Goal: Information Seeking & Learning: Learn about a topic

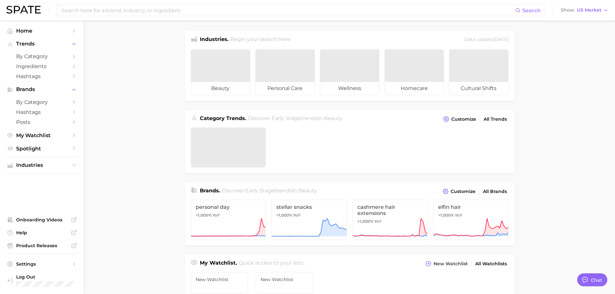
type textarea "x"
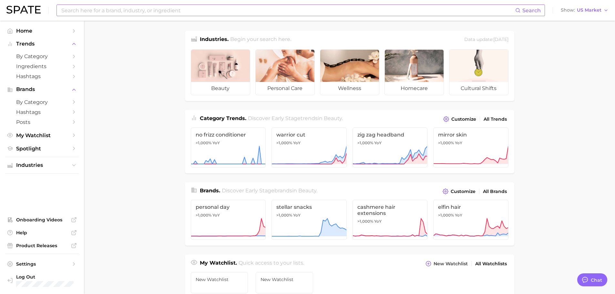
click at [122, 12] on input at bounding box center [288, 10] width 455 height 11
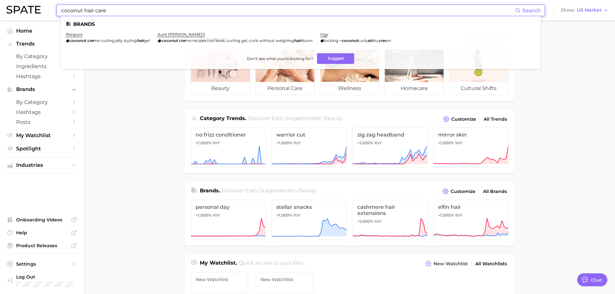
drag, startPoint x: 116, startPoint y: 9, endPoint x: 83, endPoint y: 10, distance: 33.0
click at [83, 10] on input "coconut hair care" at bounding box center [288, 10] width 455 height 11
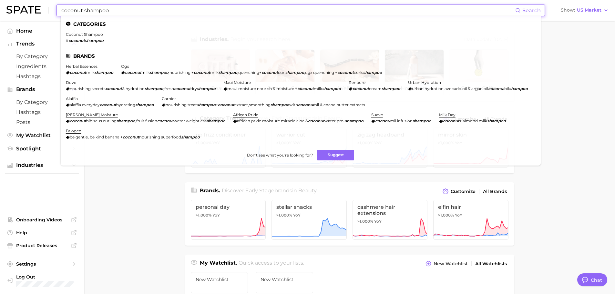
click at [173, 206] on main "Industries. Begin your search here. Data update: [DATE] beauty personal care we…" at bounding box center [349, 273] width 531 height 504
click at [94, 9] on input "coconut shampoo" at bounding box center [288, 10] width 455 height 11
drag, startPoint x: 124, startPoint y: 7, endPoint x: 35, endPoint y: 5, distance: 88.8
click at [36, 5] on div "coconut shampoo Search Categories coconut shampoo # coconutshampoo Brands herba…" at bounding box center [307, 10] width 602 height 21
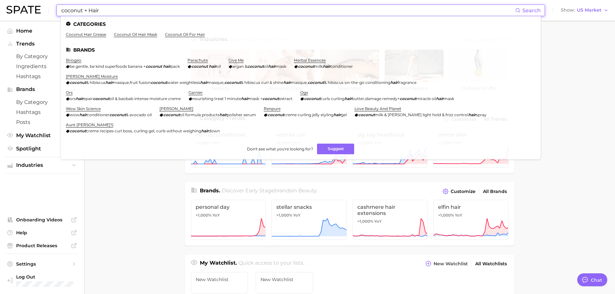
drag, startPoint x: 101, startPoint y: 9, endPoint x: 84, endPoint y: 11, distance: 17.2
click at [84, 11] on input "coconut + Hair" at bounding box center [288, 10] width 455 height 11
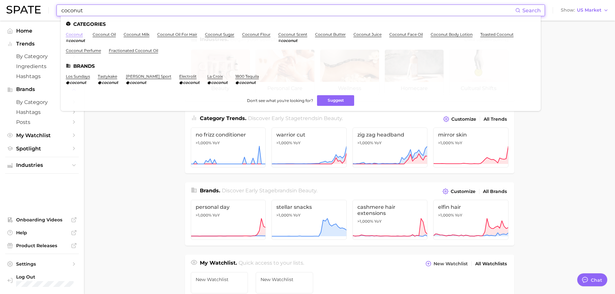
type input "coconut"
click at [76, 34] on link "coconut" at bounding box center [74, 34] width 17 height 5
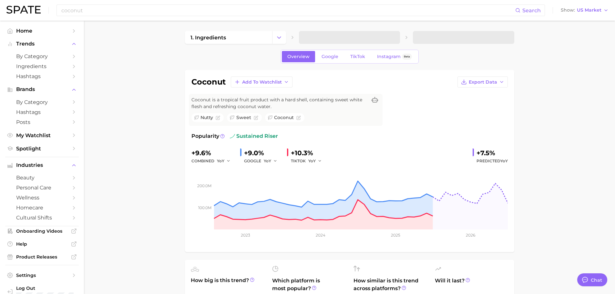
type textarea "x"
click at [332, 57] on span "Google" at bounding box center [330, 56] width 17 height 5
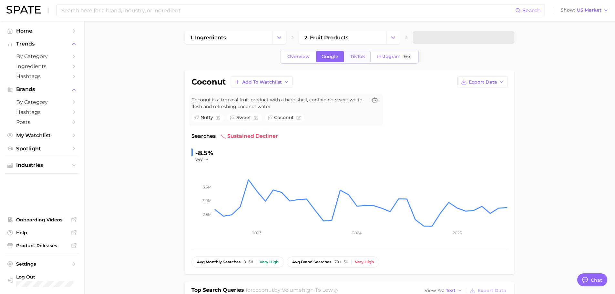
click at [351, 58] on span "TikTok" at bounding box center [357, 56] width 15 height 5
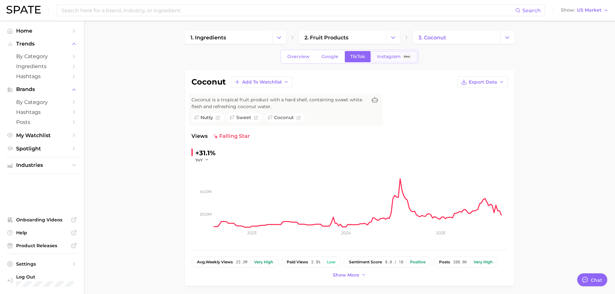
click at [381, 56] on span "Instagram" at bounding box center [389, 56] width 24 height 5
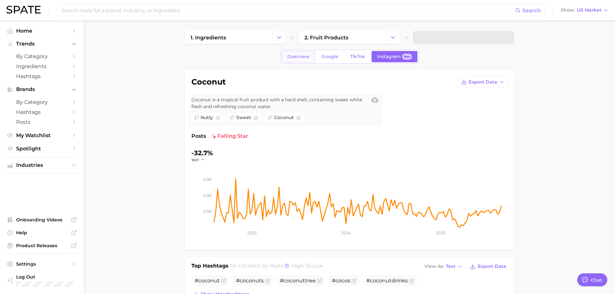
click at [300, 60] on link "Overview" at bounding box center [298, 56] width 33 height 11
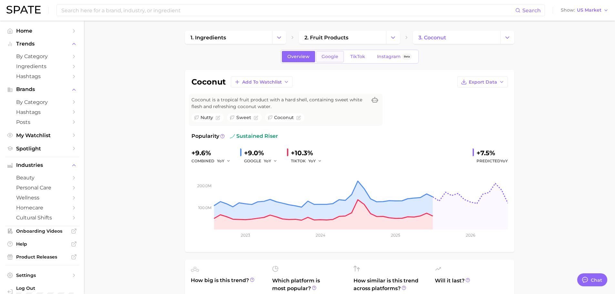
click at [329, 57] on span "Google" at bounding box center [330, 56] width 17 height 5
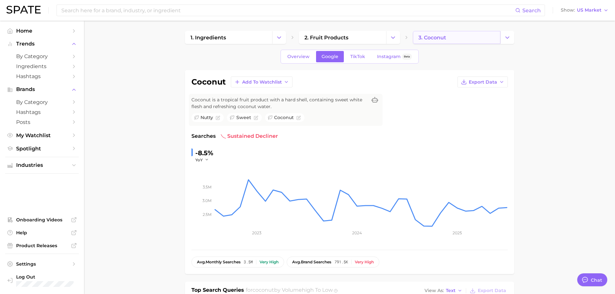
click at [446, 38] on span "3. coconut" at bounding box center [432, 38] width 28 height 6
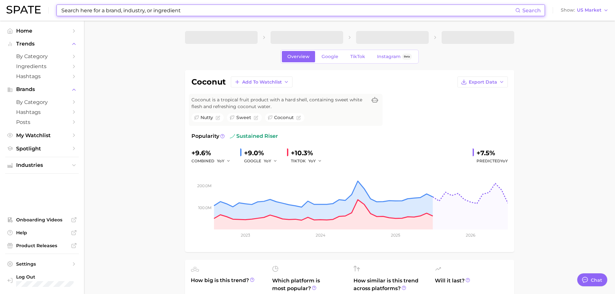
click at [88, 9] on input at bounding box center [288, 10] width 455 height 11
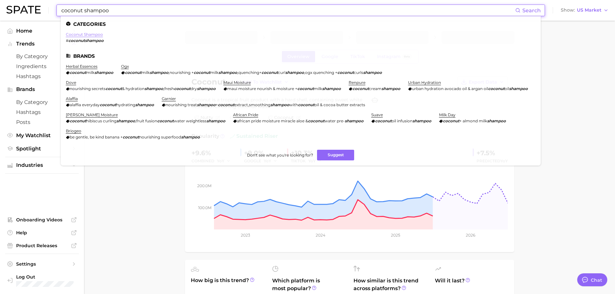
type input "coconut shampoo"
click at [84, 34] on link "coconut shampoo" at bounding box center [84, 34] width 37 height 5
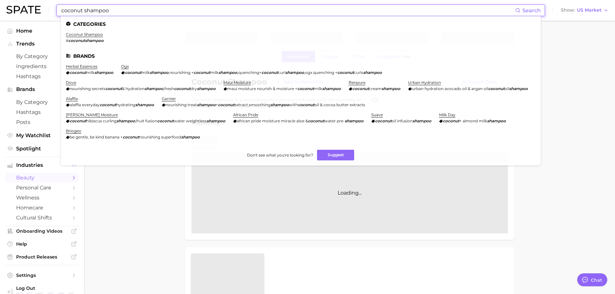
click at [103, 13] on input "coconut shampoo" at bounding box center [288, 10] width 455 height 11
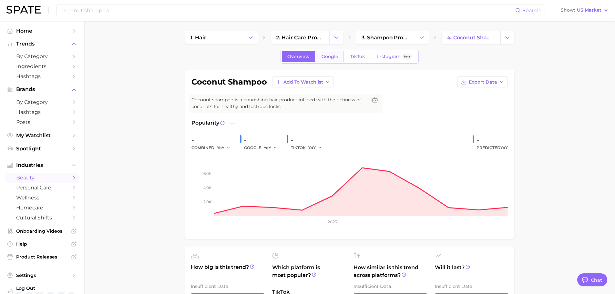
click at [335, 56] on span "Google" at bounding box center [330, 56] width 17 height 5
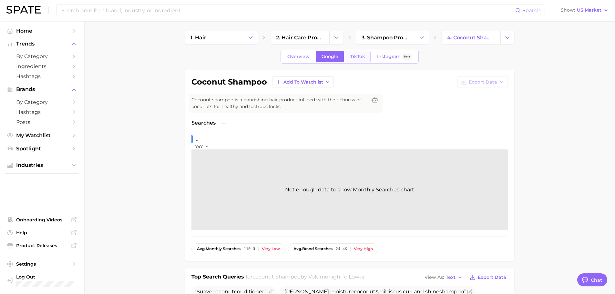
click at [355, 57] on span "TikTok" at bounding box center [357, 56] width 15 height 5
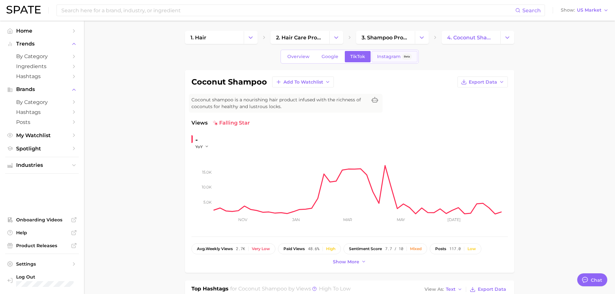
click at [376, 56] on link "Instagram Beta" at bounding box center [395, 56] width 46 height 11
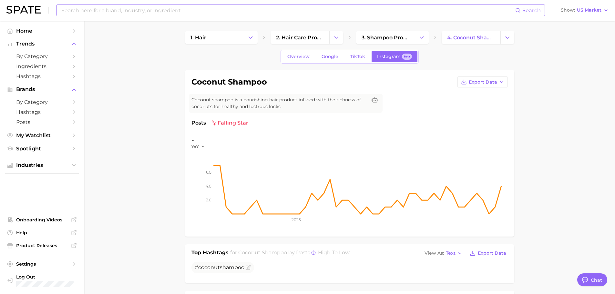
click at [81, 13] on input at bounding box center [288, 10] width 455 height 11
type input "coconut conditioner"
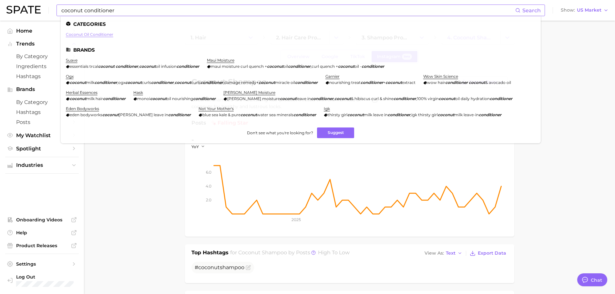
click at [79, 36] on link "coconut oil conditioner" at bounding box center [89, 34] width 47 height 5
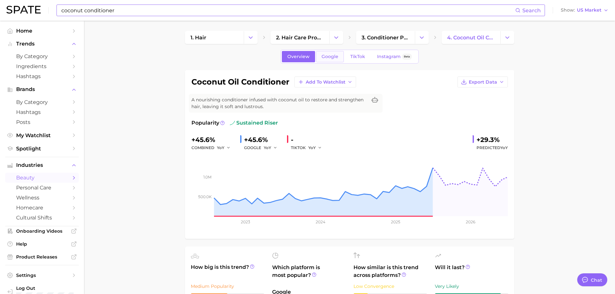
click at [336, 57] on span "Google" at bounding box center [330, 56] width 17 height 5
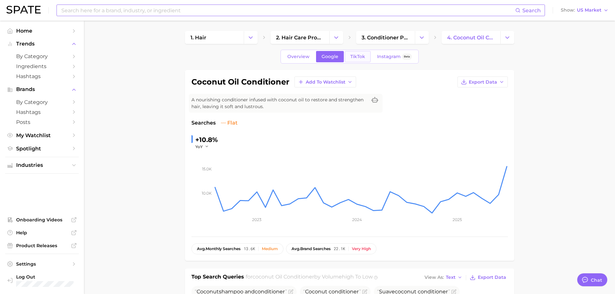
click at [348, 57] on link "TikTok" at bounding box center [358, 56] width 26 height 11
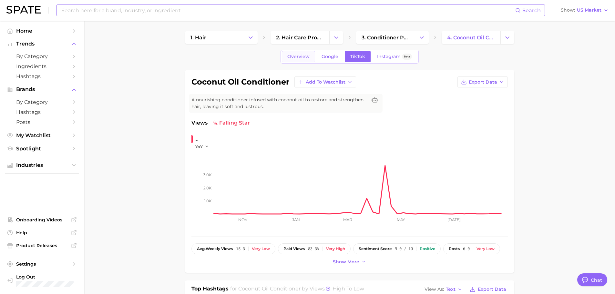
click at [305, 59] on link "Overview" at bounding box center [298, 56] width 33 height 11
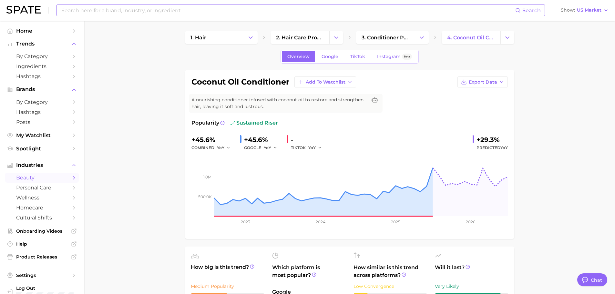
click at [88, 10] on input at bounding box center [288, 10] width 455 height 11
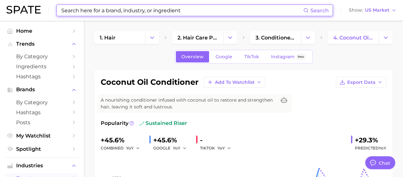
type textarea "x"
